Goal: Task Accomplishment & Management: Manage account settings

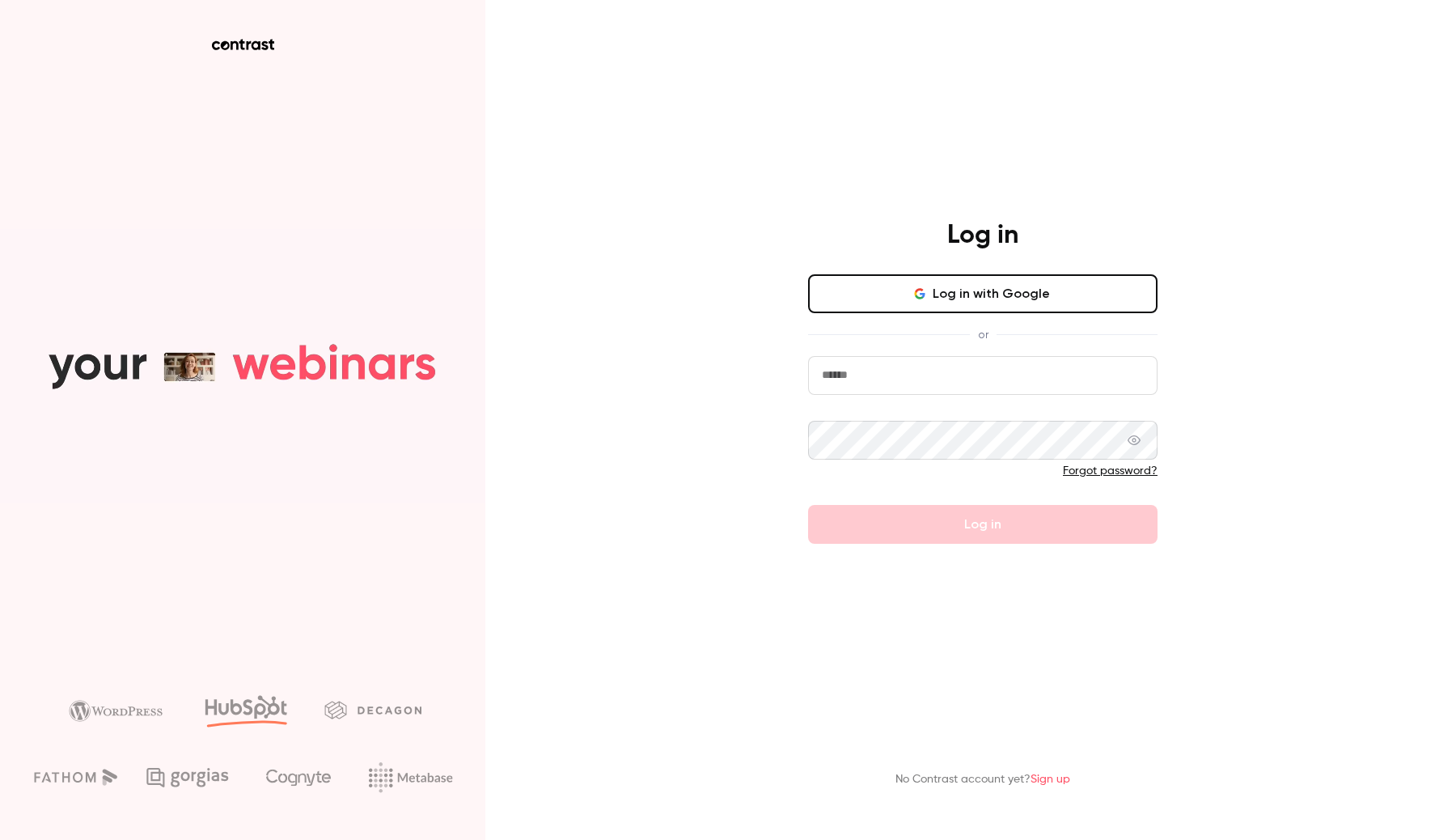
click at [919, 387] on input "email" at bounding box center [982, 376] width 350 height 39
type input "**********"
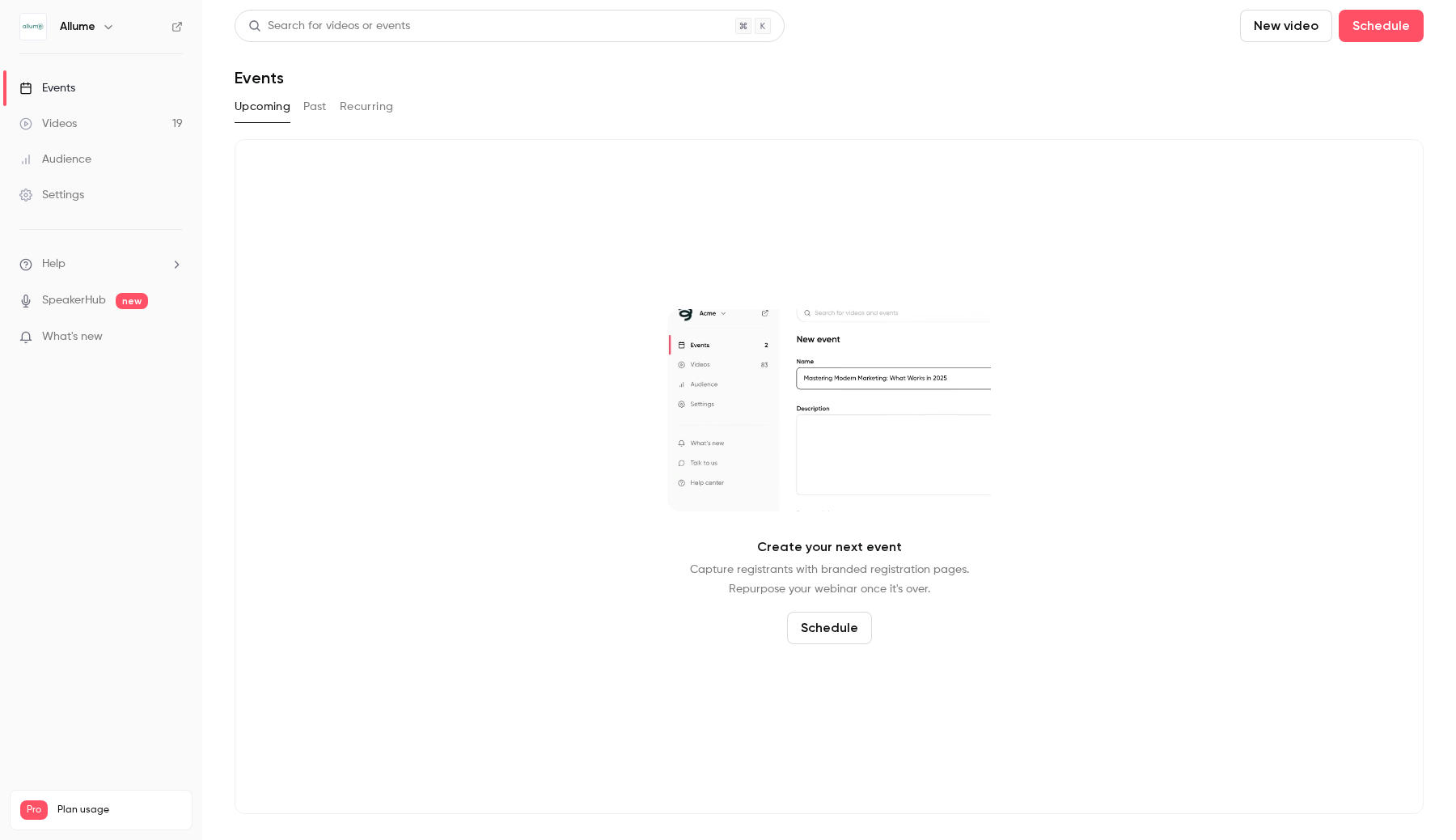
click at [66, 185] on link "Settings" at bounding box center [101, 195] width 202 height 36
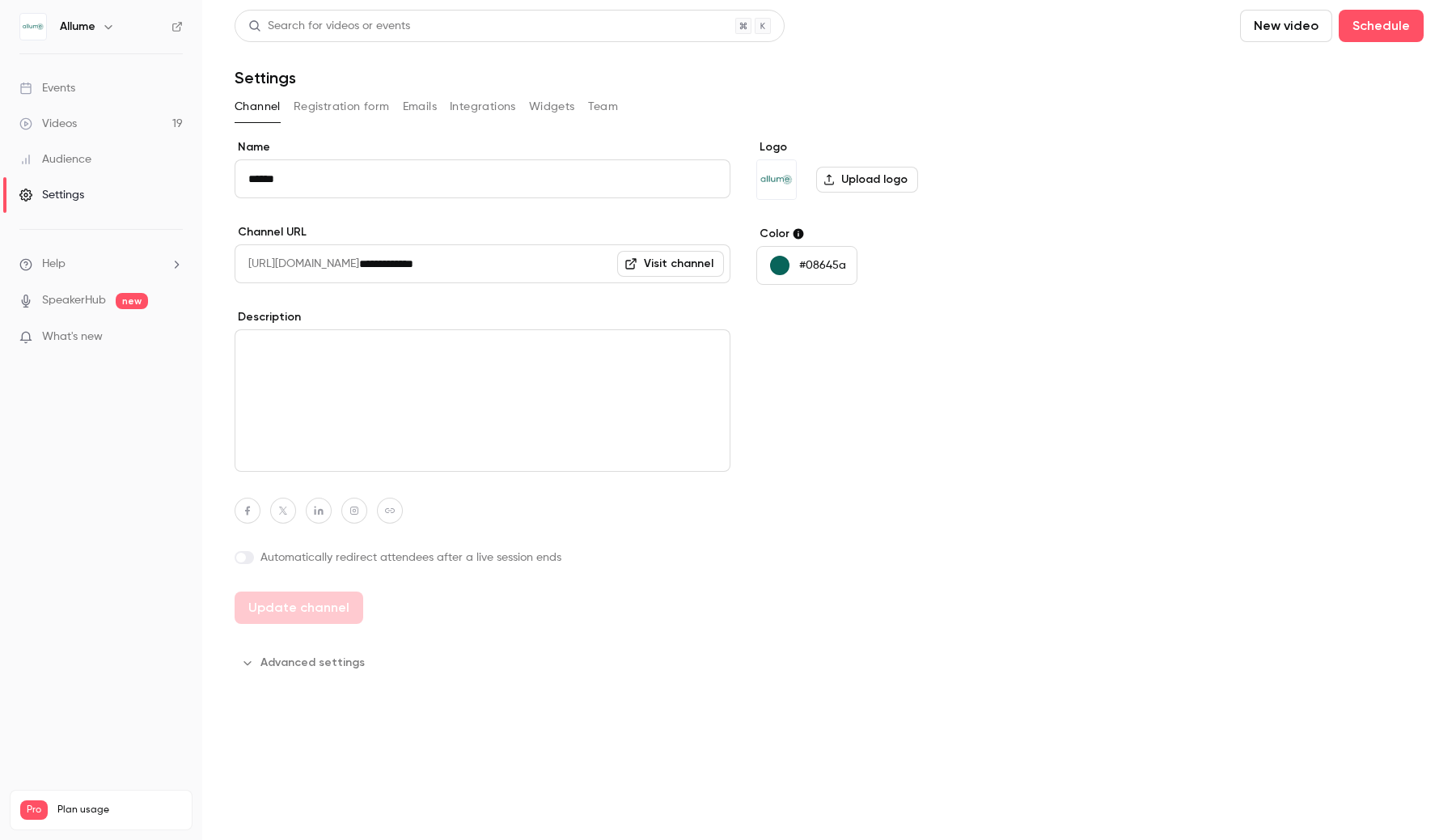
click at [464, 102] on button "Integrations" at bounding box center [483, 106] width 66 height 26
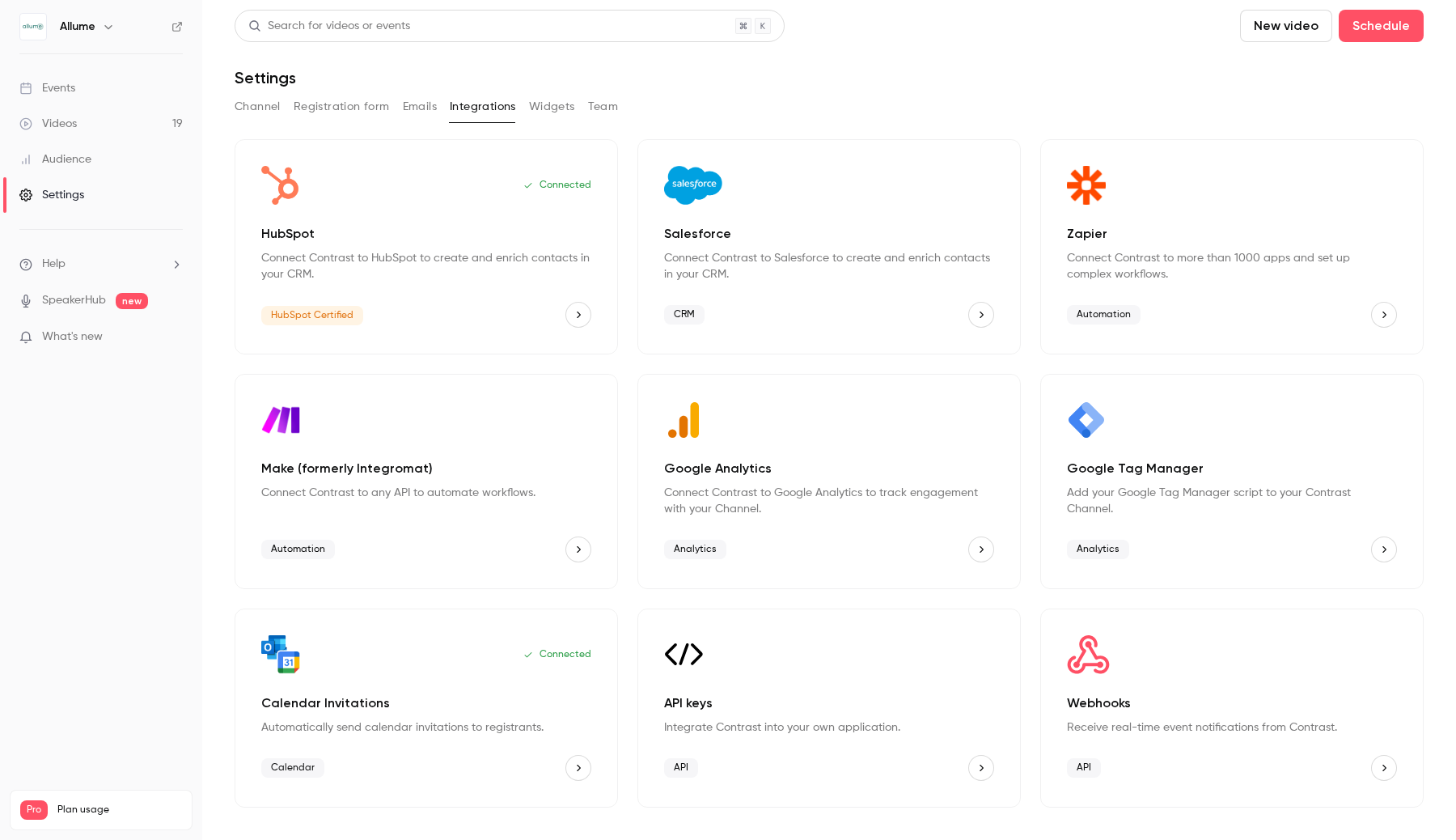
click at [585, 318] on button "HubSpot" at bounding box center [578, 315] width 26 height 26
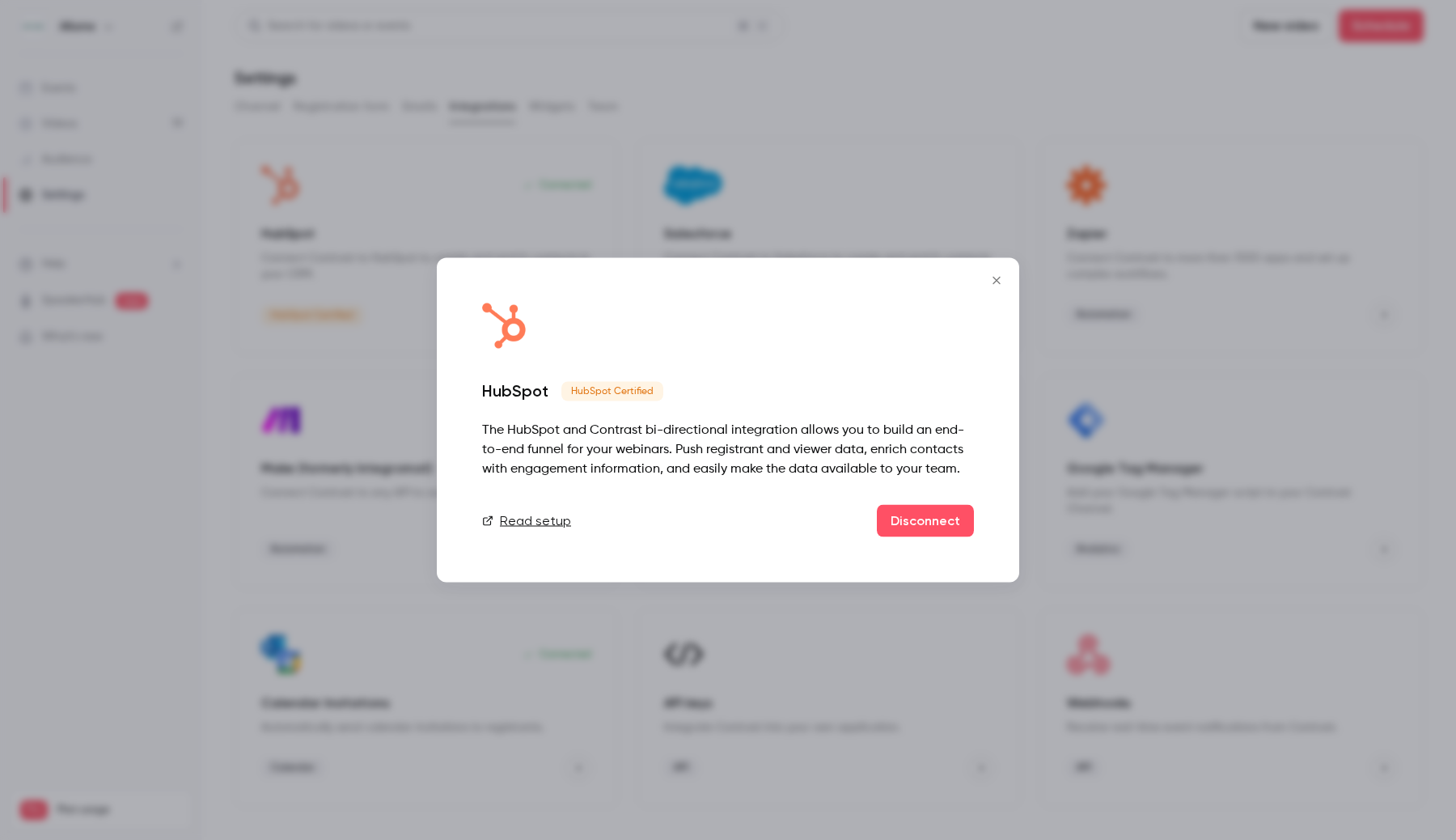
click at [1001, 275] on icon "Close" at bounding box center [997, 281] width 20 height 13
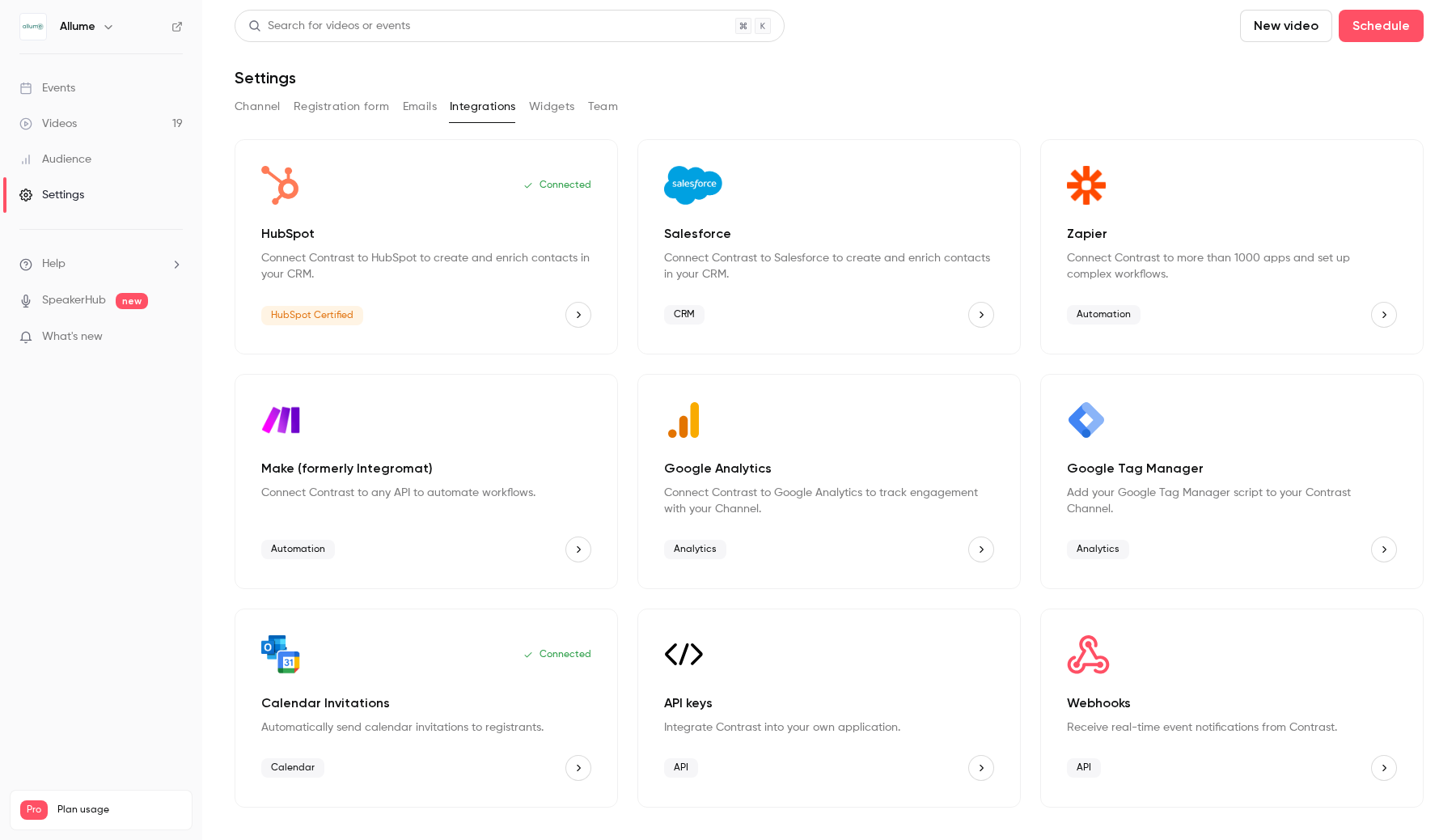
click at [435, 193] on div "Connected" at bounding box center [426, 185] width 330 height 39
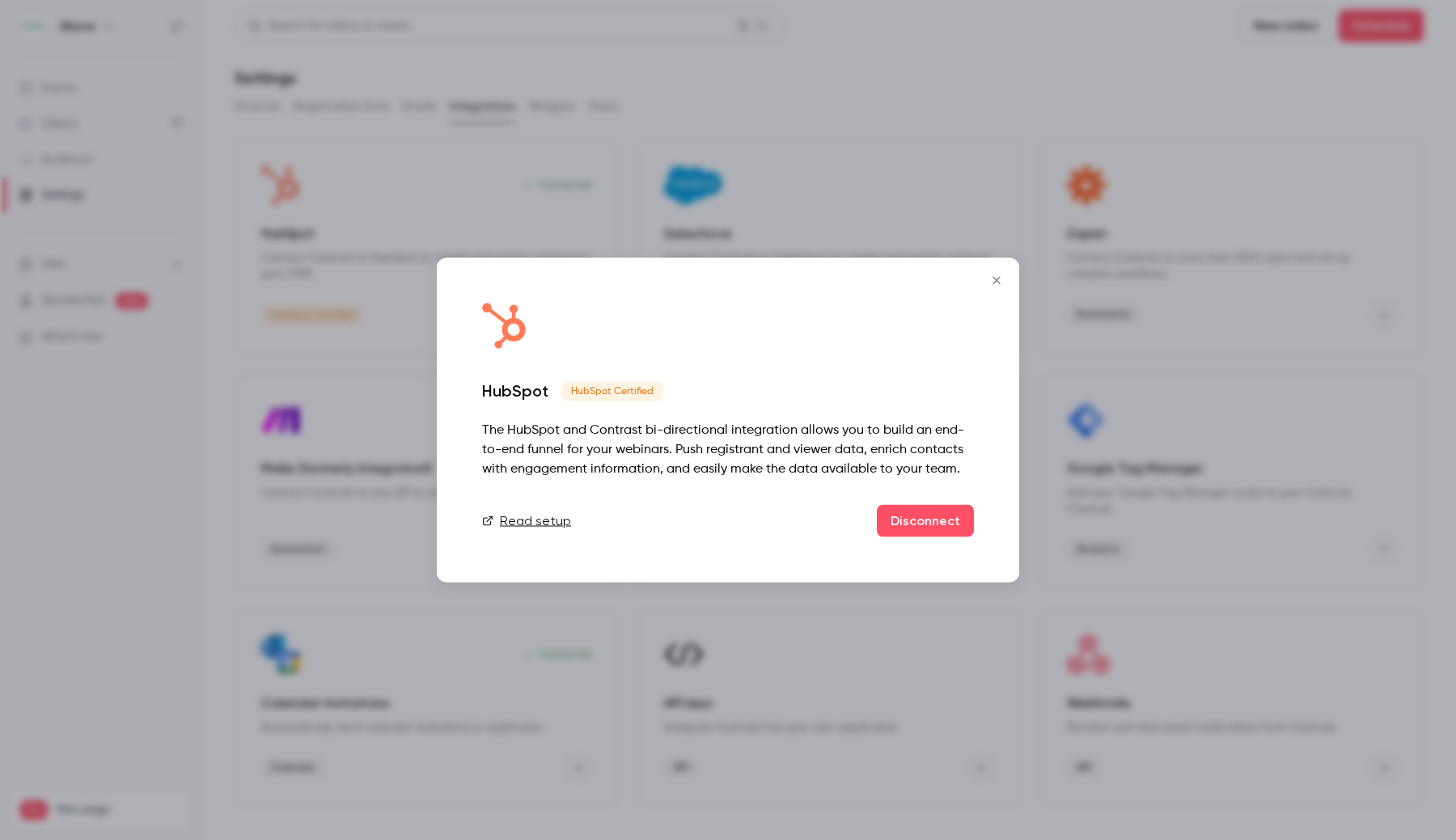
click at [1000, 275] on icon "Close" at bounding box center [997, 281] width 20 height 13
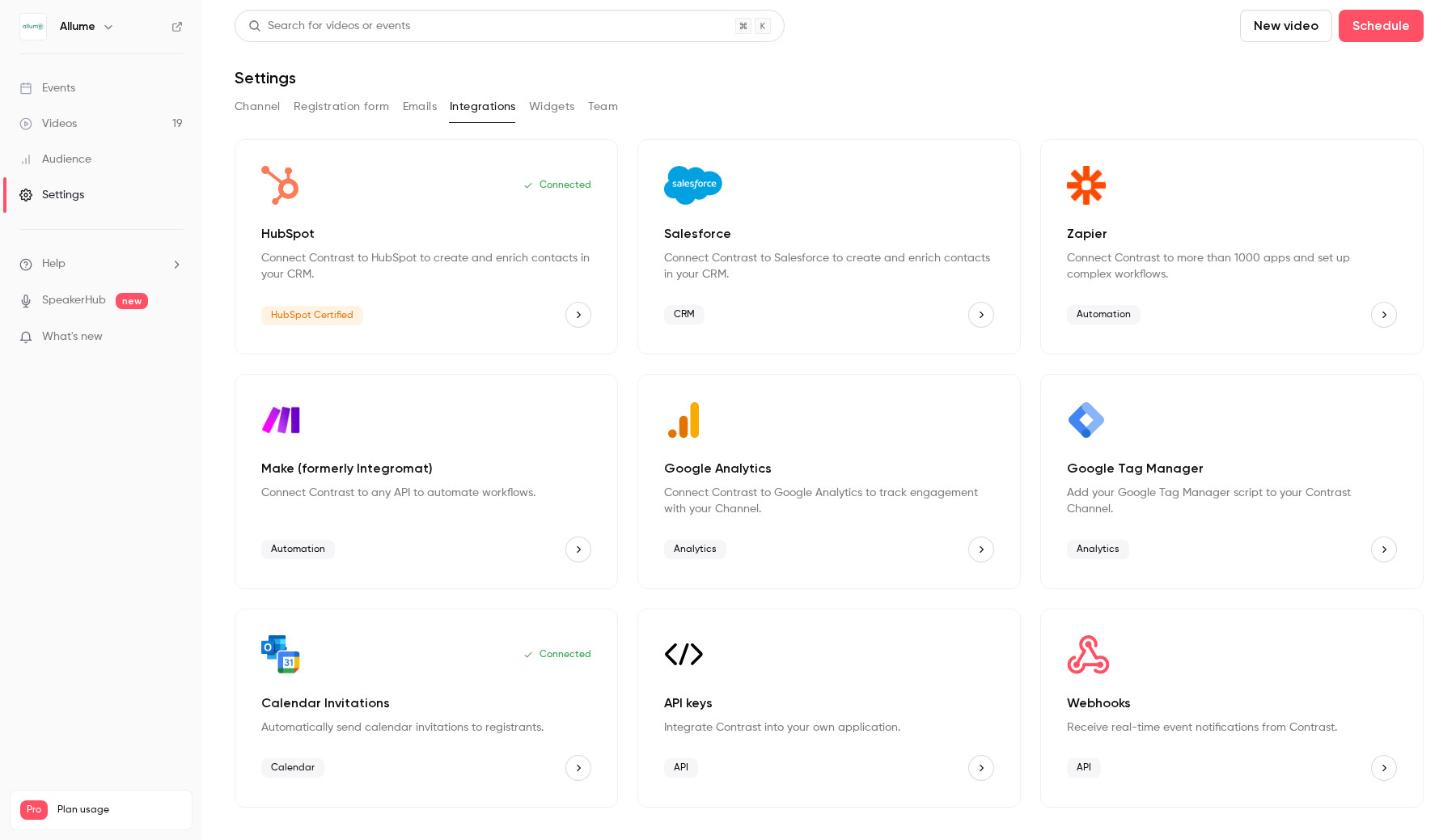
click at [343, 99] on button "Registration form" at bounding box center [341, 106] width 96 height 26
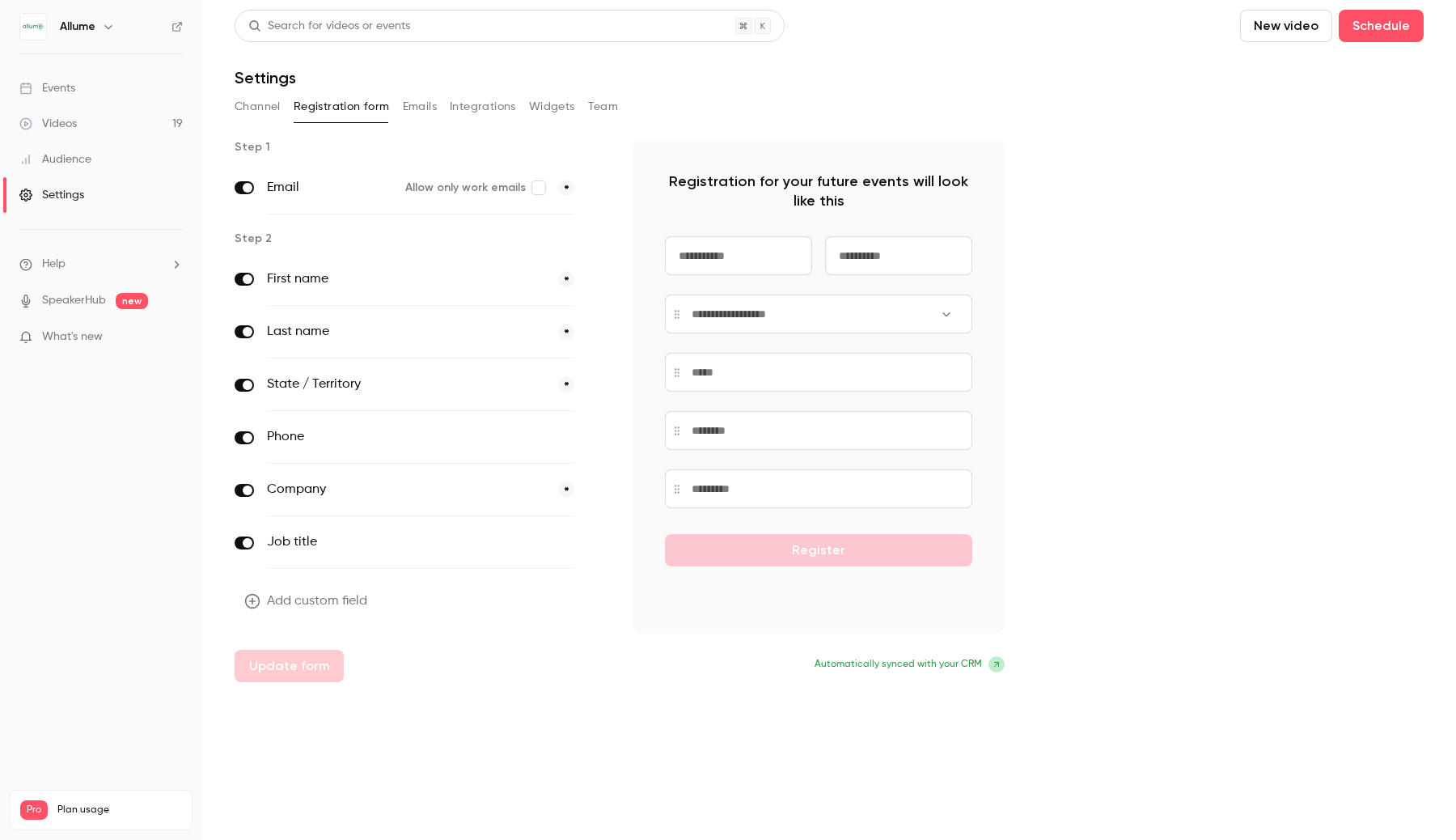
click at [599, 484] on button "button" at bounding box center [597, 490] width 20 height 20
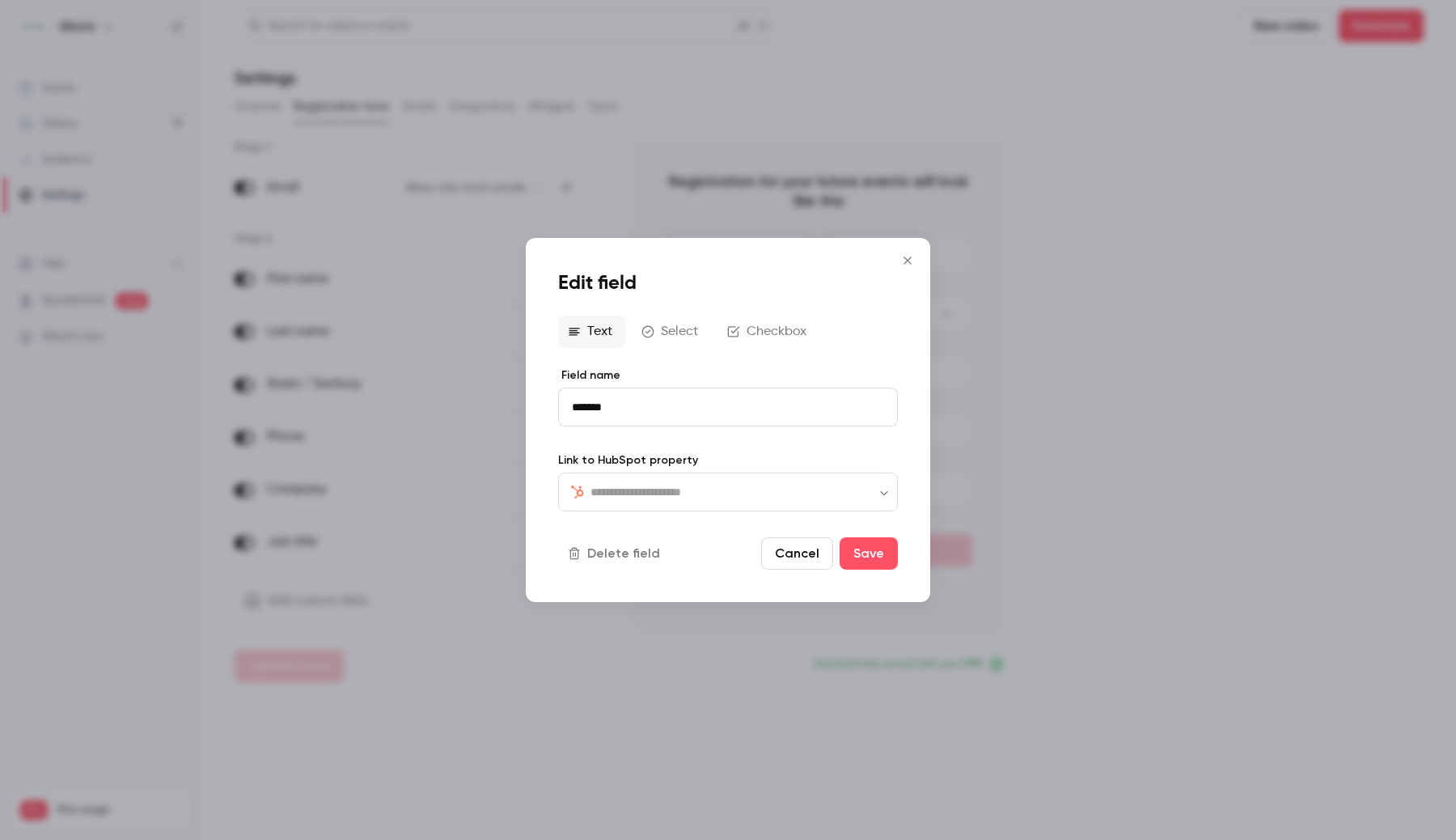
type input "**********"
click at [668, 331] on div "Text Select Checkbox" at bounding box center [728, 332] width 340 height 32
click at [667, 334] on div "Text Select Checkbox" at bounding box center [728, 332] width 340 height 32
click at [754, 334] on div "Text Select Checkbox" at bounding box center [728, 332] width 340 height 32
click at [802, 553] on button "Cancel" at bounding box center [797, 553] width 72 height 32
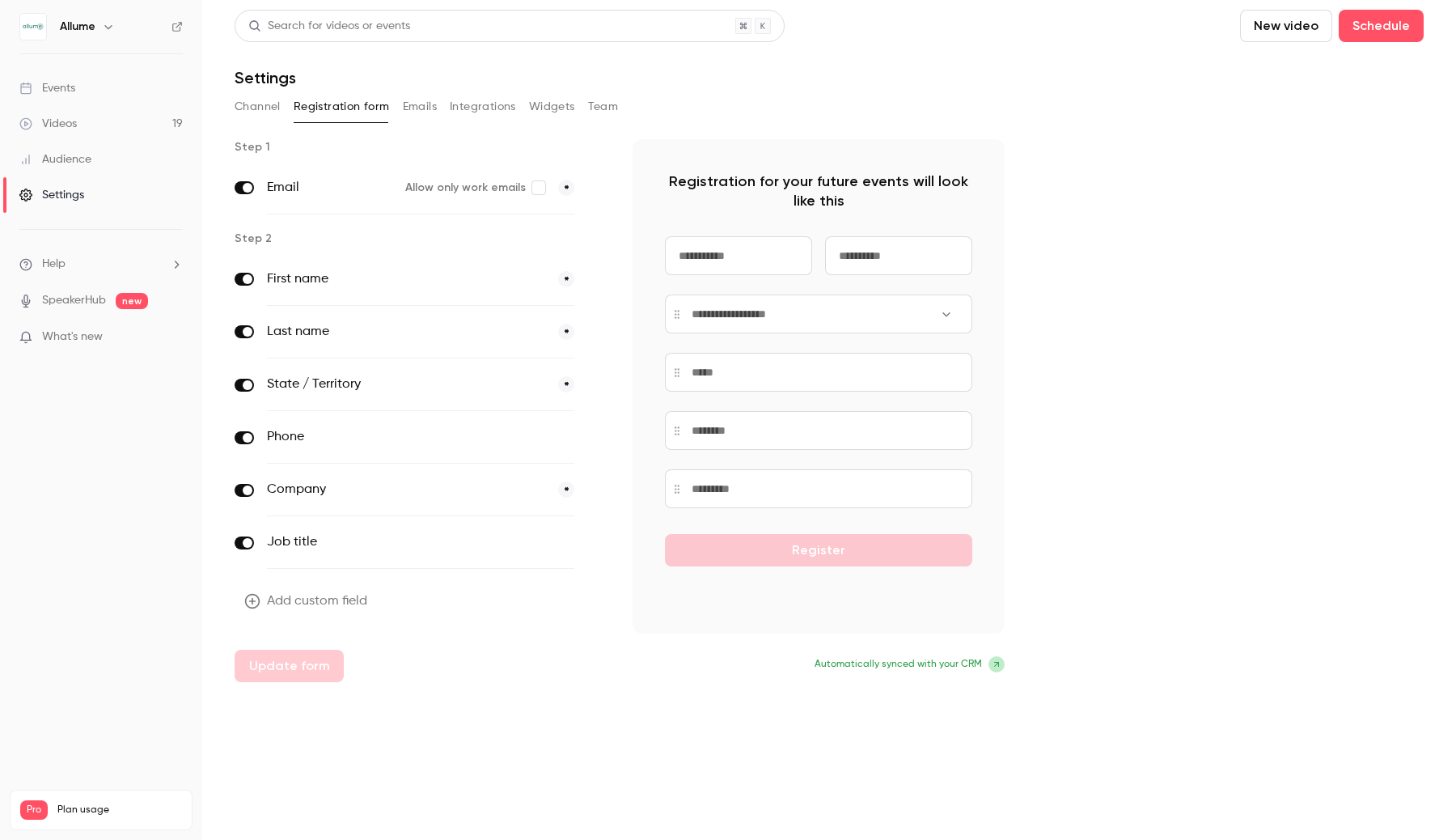
click at [482, 749] on main "Search for videos or events New video Schedule Settings Channel Registration fo…" at bounding box center [829, 420] width 1254 height 840
click at [86, 331] on span "What's new" at bounding box center [71, 337] width 60 height 17
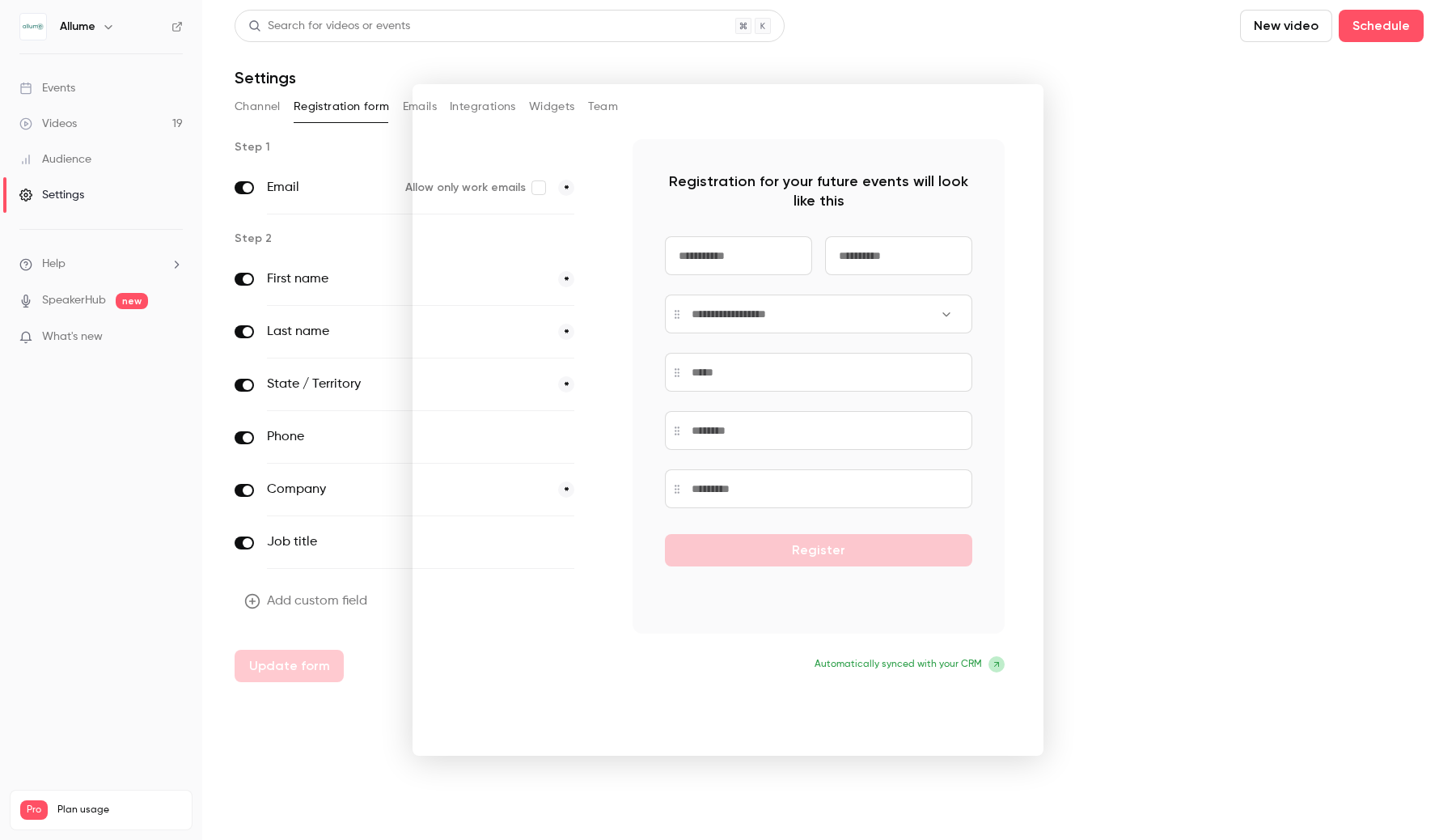
click at [1147, 236] on div at bounding box center [728, 420] width 1456 height 840
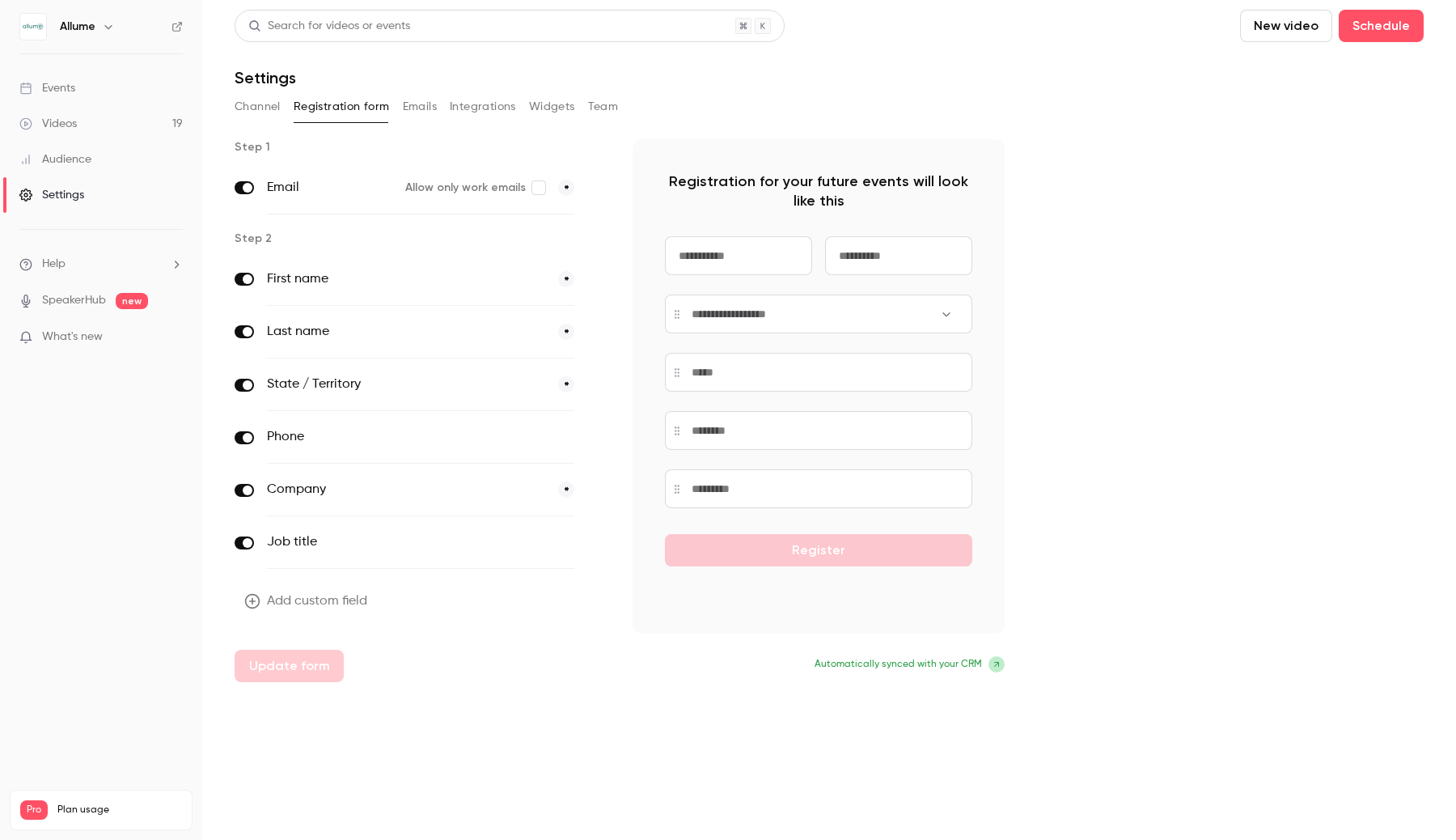
click at [58, 335] on span "What's new" at bounding box center [71, 337] width 60 height 17
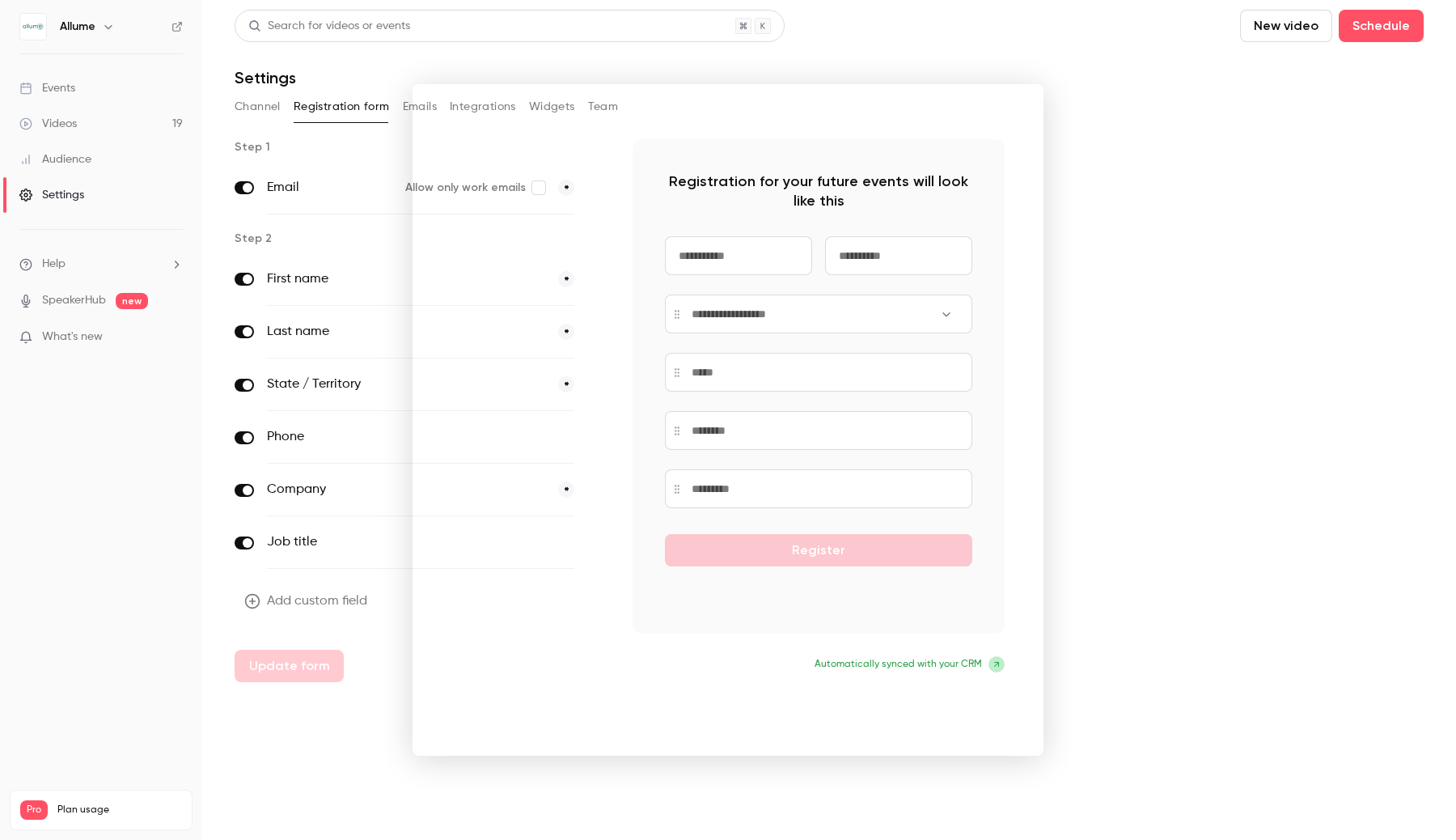
click at [1315, 537] on div at bounding box center [728, 420] width 1456 height 840
